Goal: Book appointment/travel/reservation

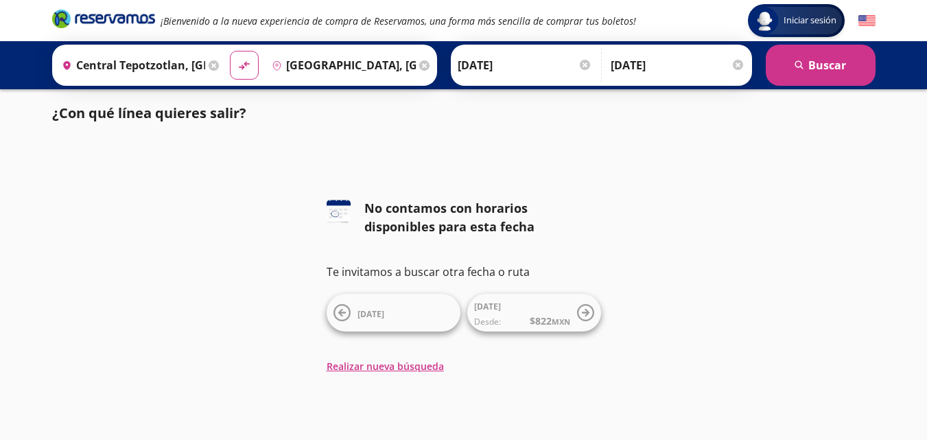
click at [737, 64] on div at bounding box center [737, 65] width 10 height 10
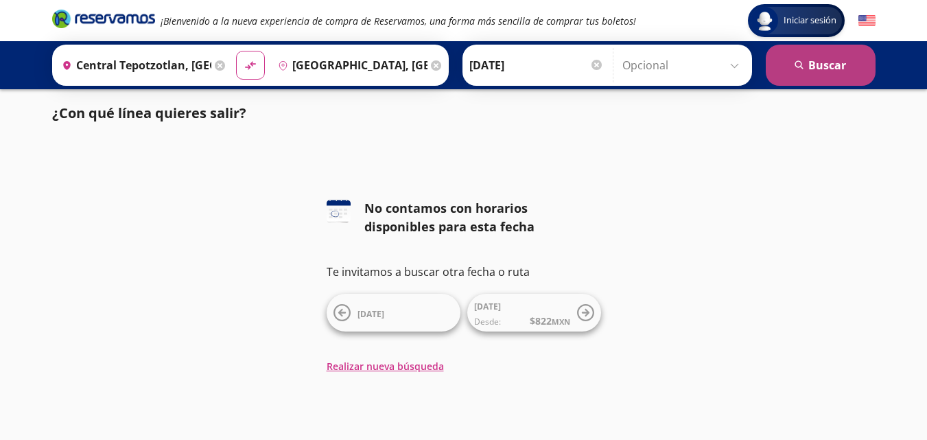
click at [811, 62] on button "search [GEOGRAPHIC_DATA]" at bounding box center [820, 65] width 110 height 41
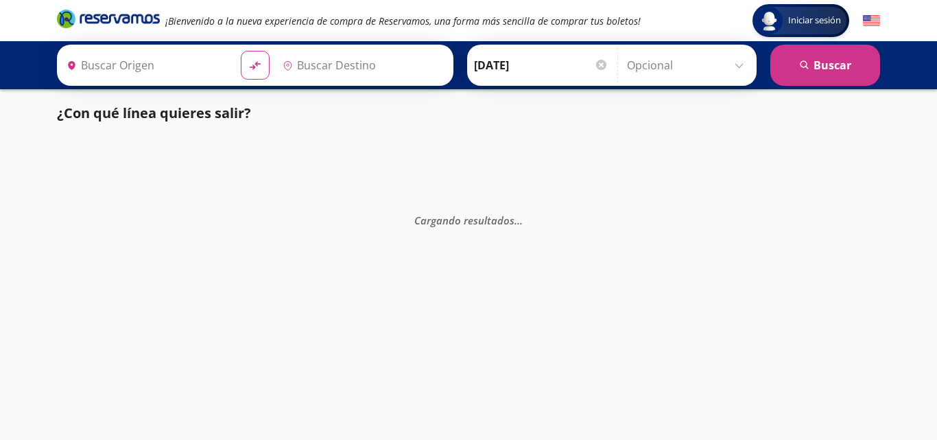
type input "[GEOGRAPHIC_DATA], [GEOGRAPHIC_DATA]"
type input "Central Tepotzotlan, [GEOGRAPHIC_DATA]"
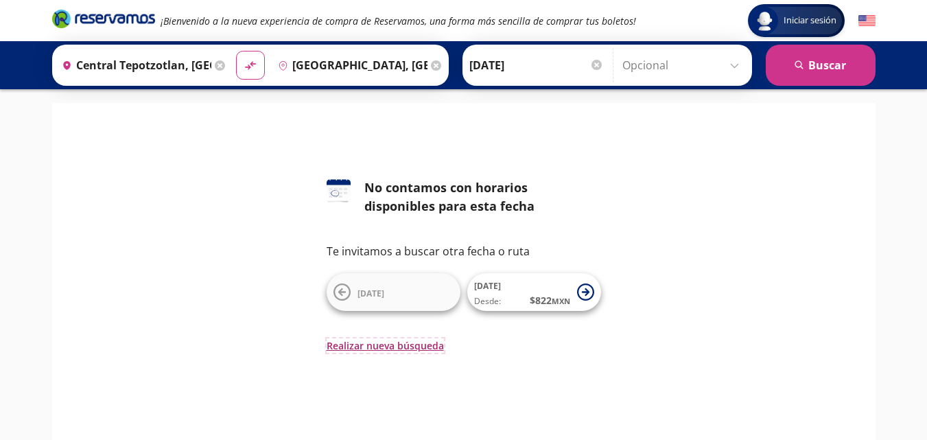
click at [381, 350] on button "Realizar nueva búsqueda" at bounding box center [384, 345] width 117 height 14
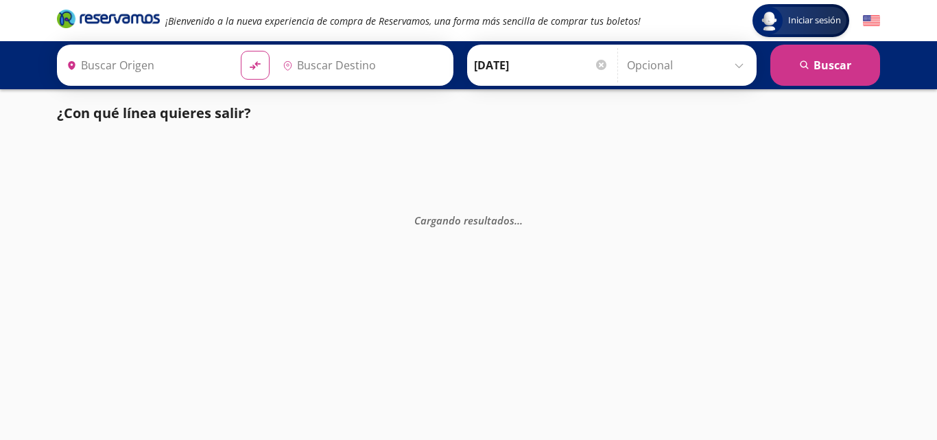
type input "Central Tepotzotlan, [GEOGRAPHIC_DATA]"
type input "[GEOGRAPHIC_DATA], [GEOGRAPHIC_DATA]"
